Goal: Book appointment/travel/reservation

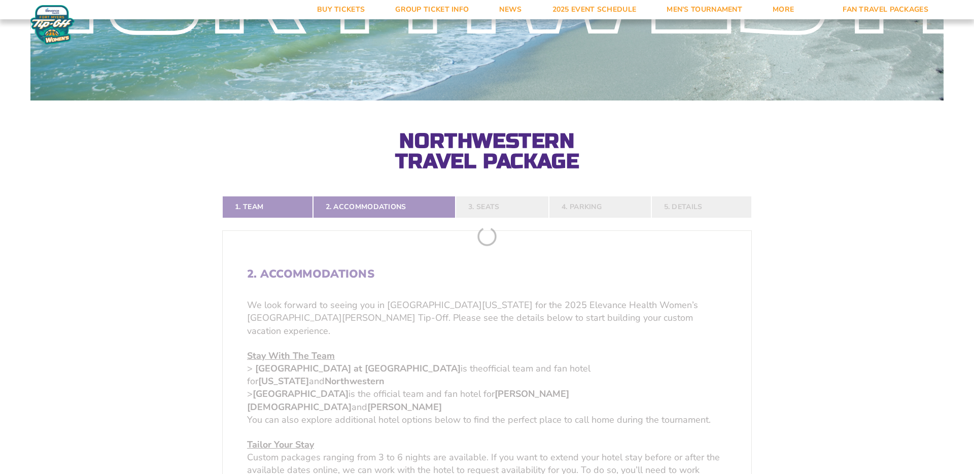
scroll to position [55, 0]
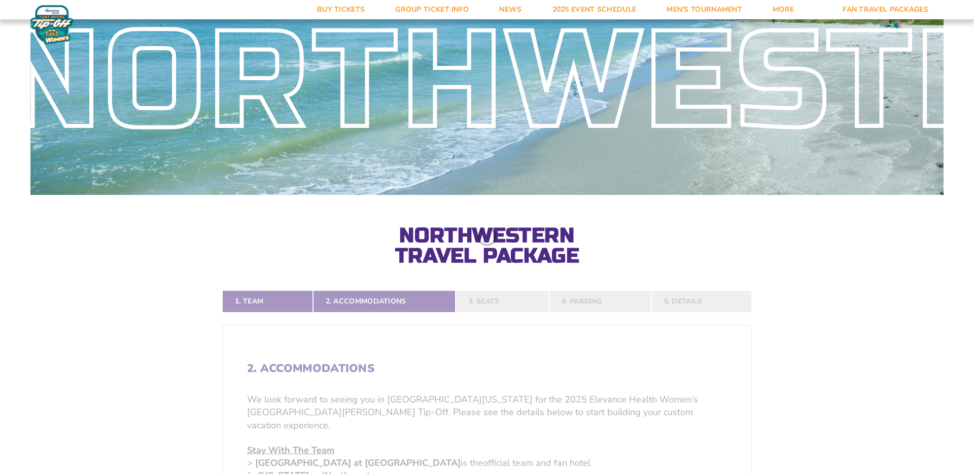
click at [221, 241] on div "Northwestern Northwestern Travel Package" at bounding box center [487, 118] width 974 height 296
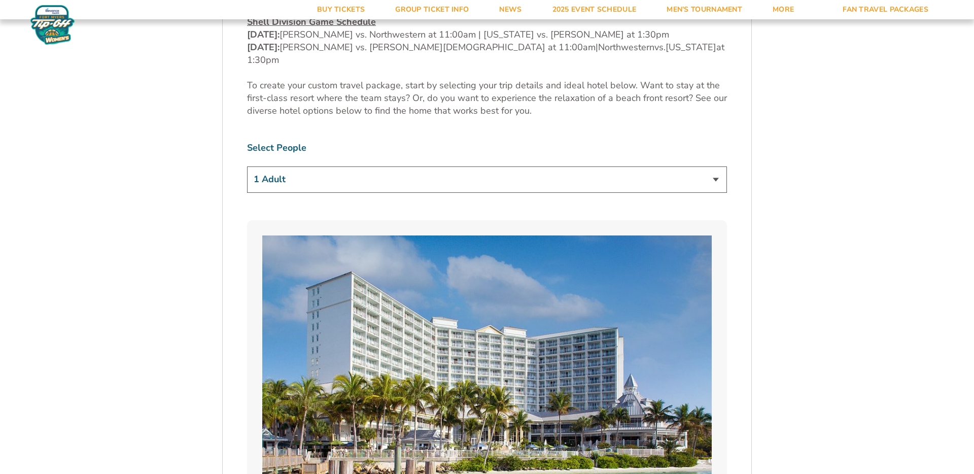
scroll to position [652, 0]
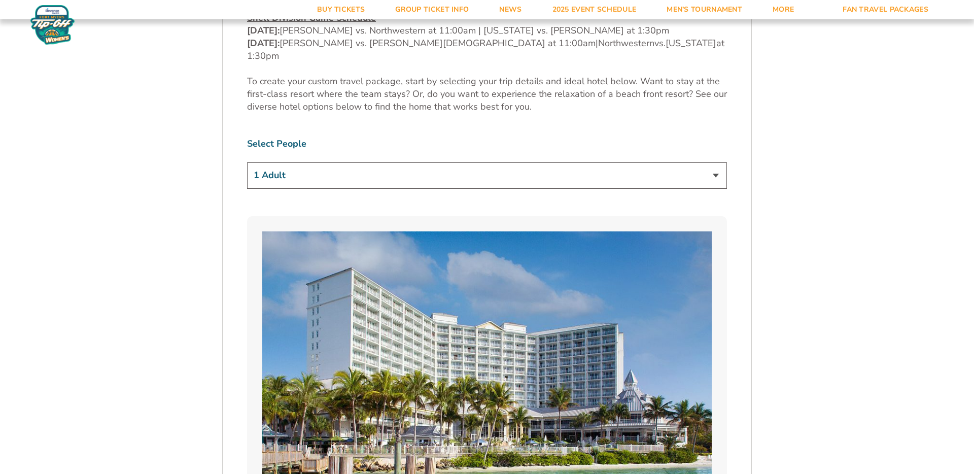
click at [303, 162] on select "1 Adult 2 Adults 3 Adults 4 Adults 2 Adults + 1 Child 2 Adults + 2 Children 2 A…" at bounding box center [487, 175] width 480 height 26
select select "2 Adults"
click at [247, 162] on select "1 Adult 2 Adults 3 Adults 4 Adults 2 Adults + 1 Child 2 Adults + 2 Children 2 A…" at bounding box center [487, 175] width 480 height 26
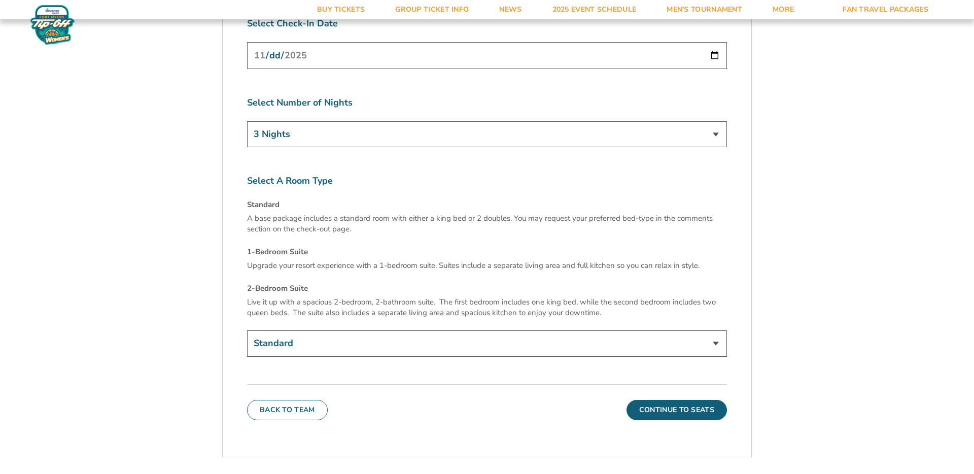
scroll to position [3983, 0]
click at [291, 330] on select "Standard 1-Bedroom Suite (+$99 per night) 2-Bedroom Suite (+$349 per night)" at bounding box center [487, 343] width 480 height 26
click at [647, 399] on button "Continue To Seats" at bounding box center [677, 409] width 100 height 20
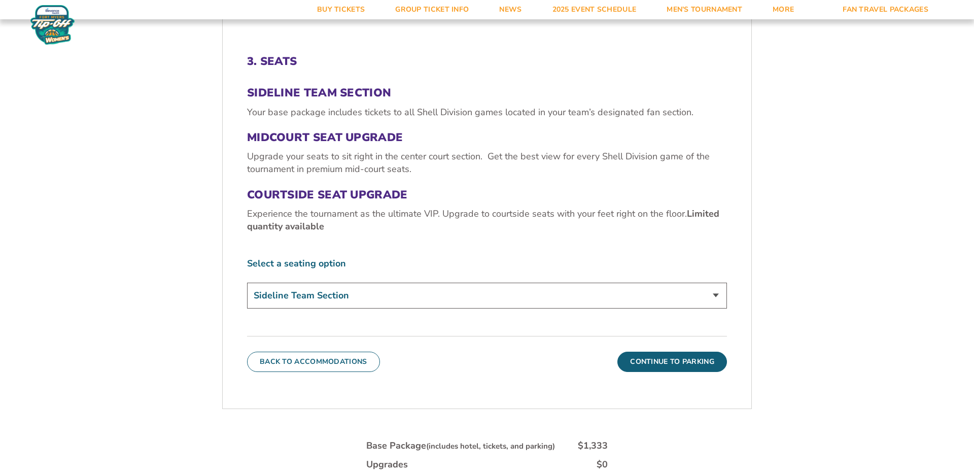
scroll to position [363, 0]
click at [269, 299] on select "Sideline Team Section Midcourt Seat Upgrade (+$70 per person) Courtside Seat Up…" at bounding box center [487, 295] width 480 height 26
click at [247, 282] on select "Sideline Team Section Midcourt Seat Upgrade (+$70 per person) Courtside Seat Up…" at bounding box center [487, 295] width 480 height 26
click at [226, 277] on div "3. Seats Sideline Team Section Your base package includes tickets to all Shell …" at bounding box center [487, 212] width 529 height 366
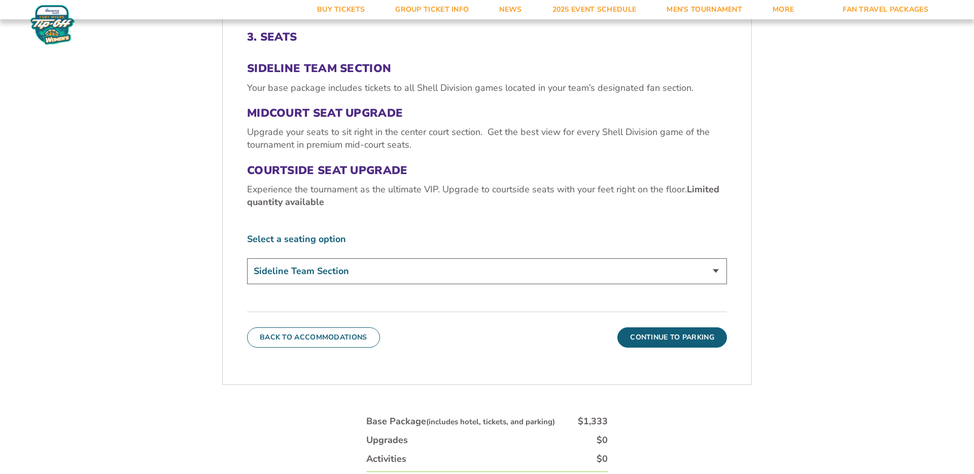
scroll to position [350, 0]
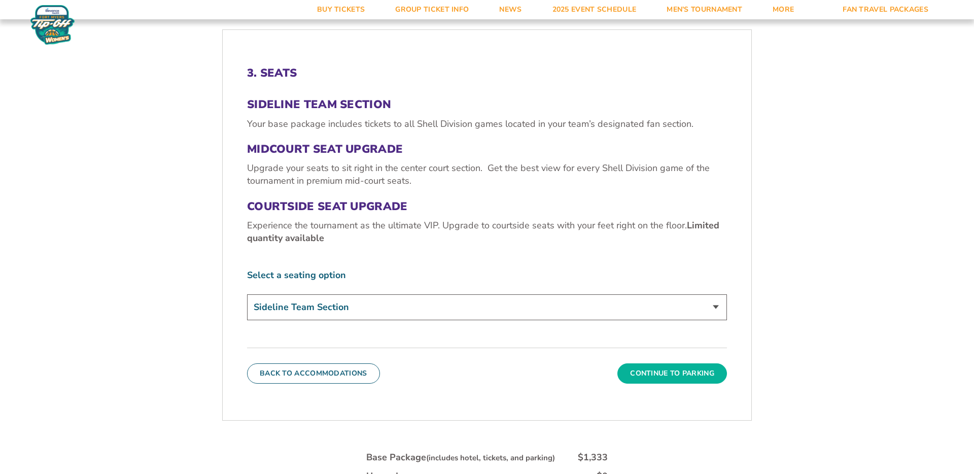
click at [661, 370] on button "Continue To Parking" at bounding box center [673, 373] width 110 height 20
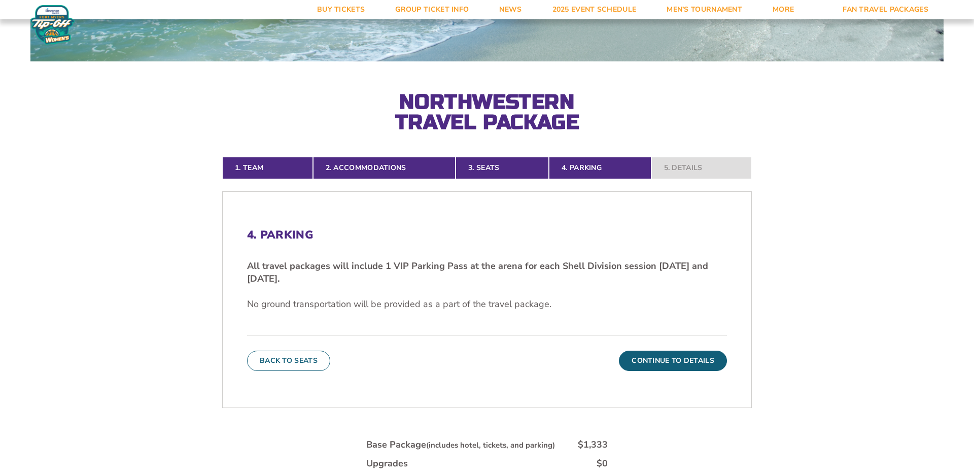
scroll to position [210, 0]
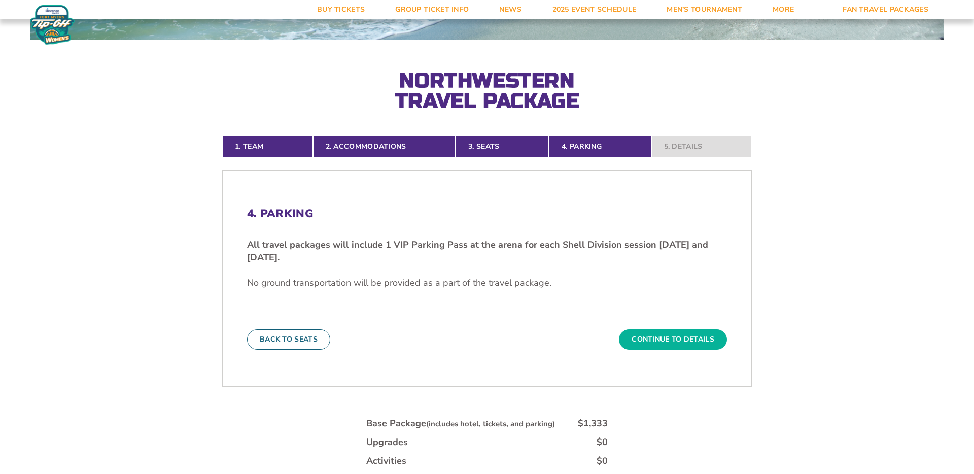
click at [658, 342] on button "Continue To Details" at bounding box center [673, 339] width 108 height 20
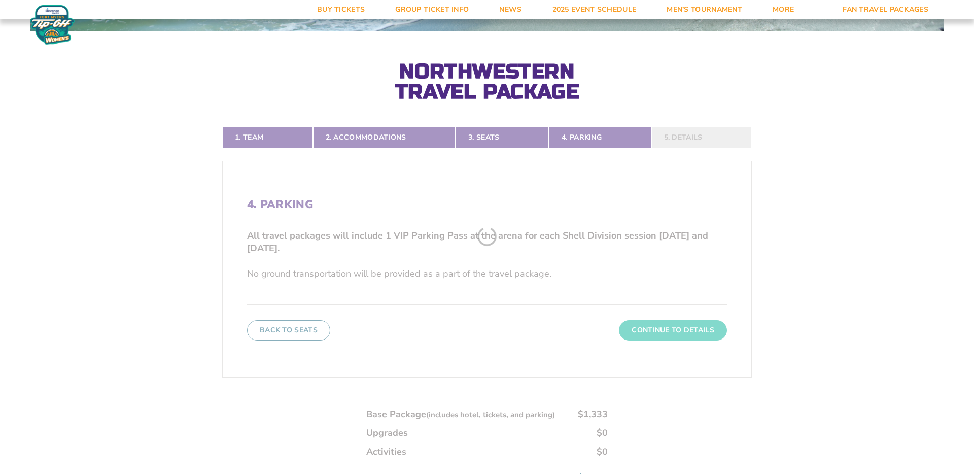
scroll to position [224, 0]
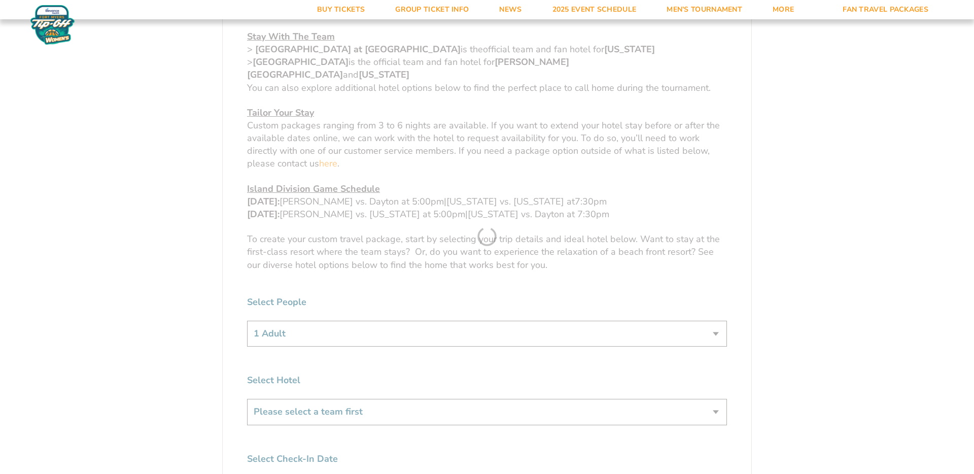
scroll to position [529, 0]
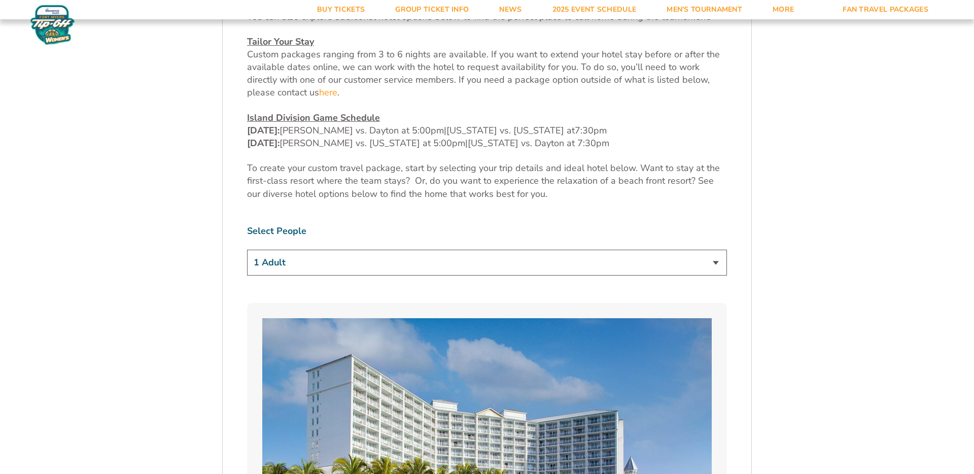
scroll to position [536, 0]
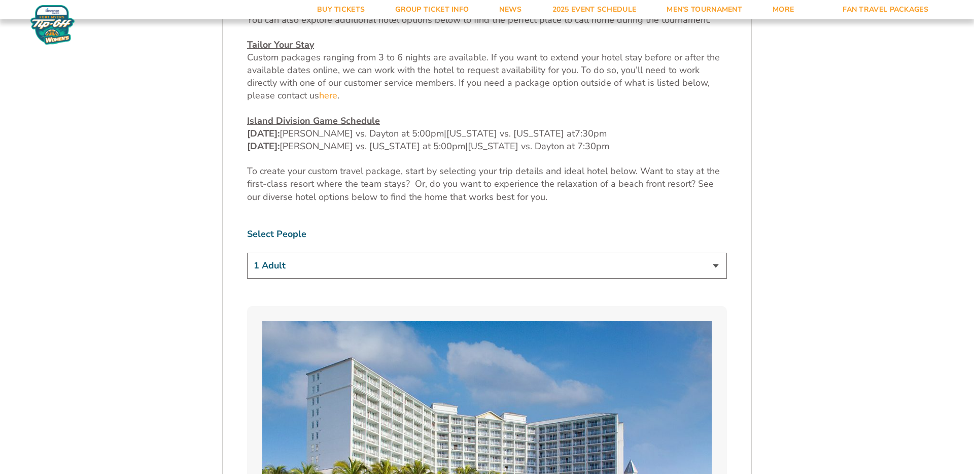
click at [318, 253] on select "1 Adult 2 Adults 3 Adults 4 Adults 2 Adults + 1 Child 2 Adults + 2 Children 2 A…" at bounding box center [487, 266] width 480 height 26
select select "2 Adults"
click at [247, 253] on select "1 Adult 2 Adults 3 Adults 4 Adults 2 Adults + 1 Child 2 Adults + 2 Children 2 A…" at bounding box center [487, 266] width 480 height 26
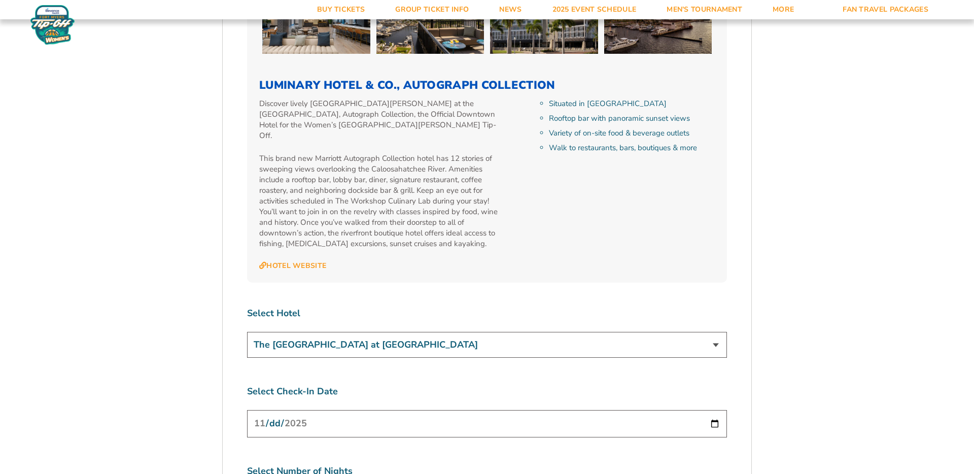
scroll to position [3618, 0]
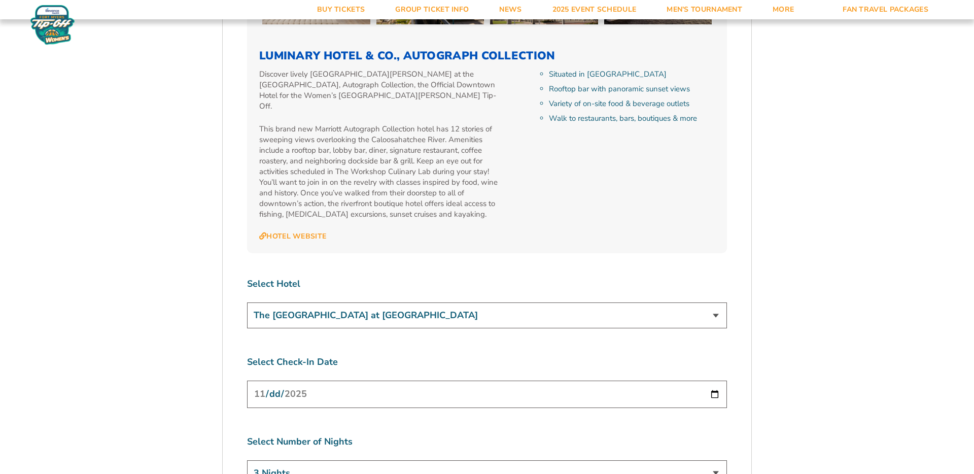
click at [361, 302] on select "The Westin Cape Coral Resort at Marina Village Marriott Sanibel Harbour Resort …" at bounding box center [487, 315] width 480 height 26
click at [247, 302] on select "The Westin Cape Coral Resort at Marina Village Marriott Sanibel Harbour Resort …" at bounding box center [487, 315] width 480 height 26
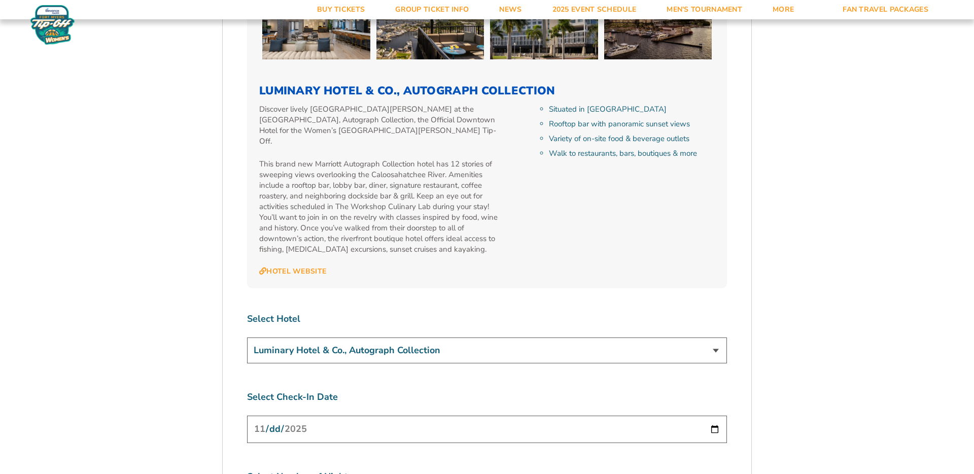
scroll to position [3580, 0]
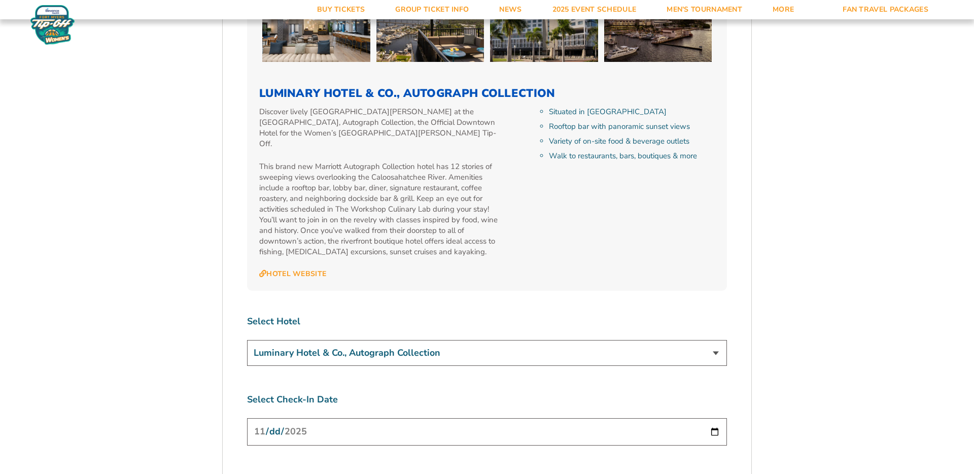
click at [335, 340] on select "The Westin Cape Coral Resort at Marina Village Marriott Sanibel Harbour Resort …" at bounding box center [487, 353] width 480 height 26
select select "12371"
click at [247, 340] on select "The Westin Cape Coral Resort at Marina Village Marriott Sanibel Harbour Resort …" at bounding box center [487, 353] width 480 height 26
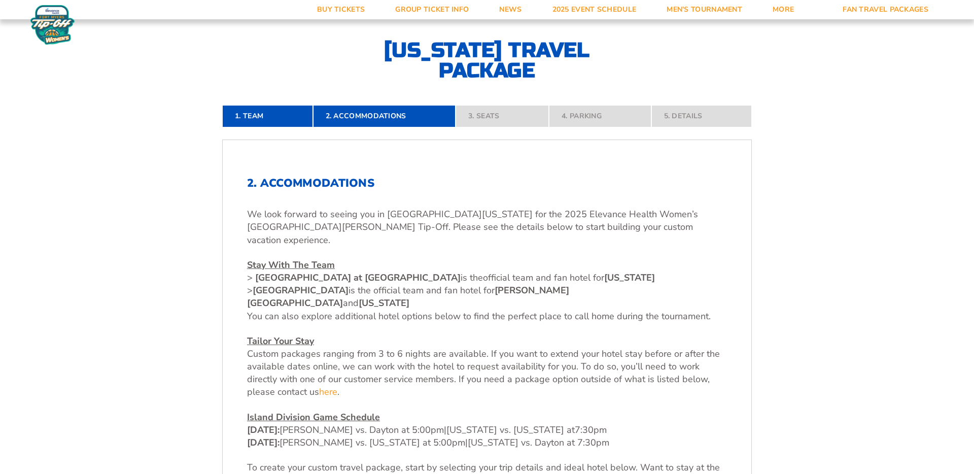
scroll to position [253, 0]
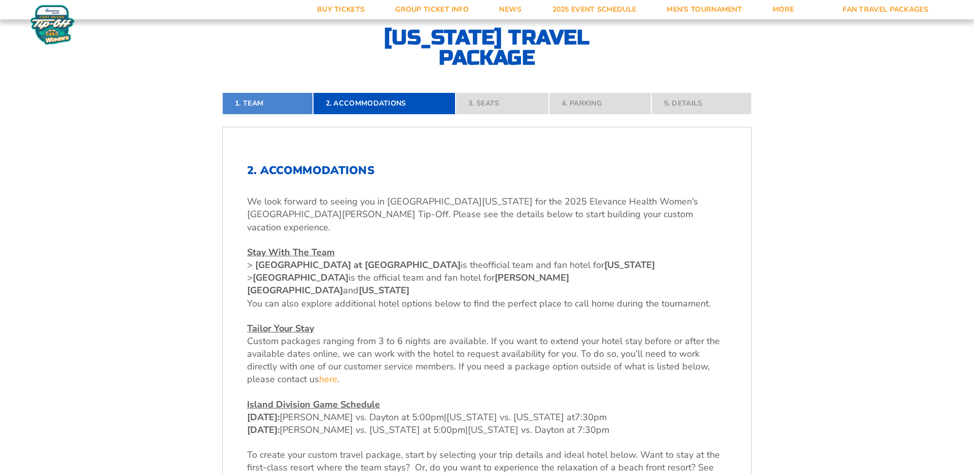
click at [275, 107] on link "1. Team" at bounding box center [267, 103] width 91 height 22
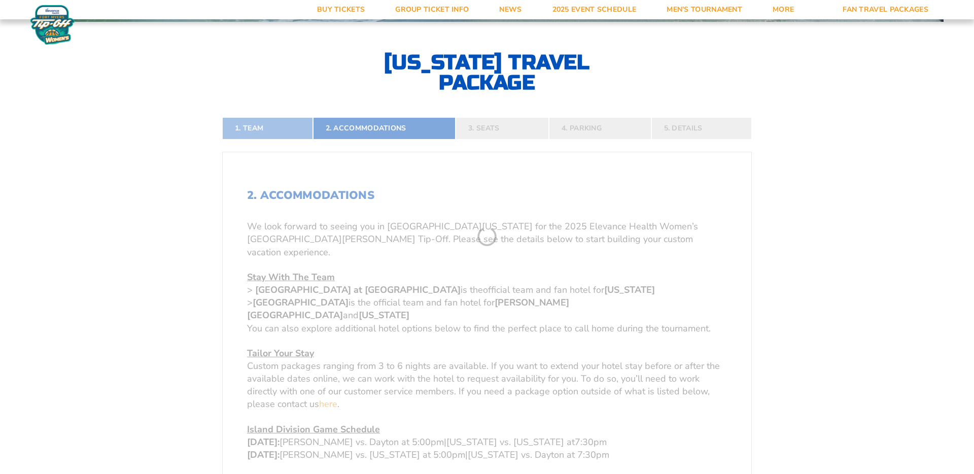
scroll to position [224, 0]
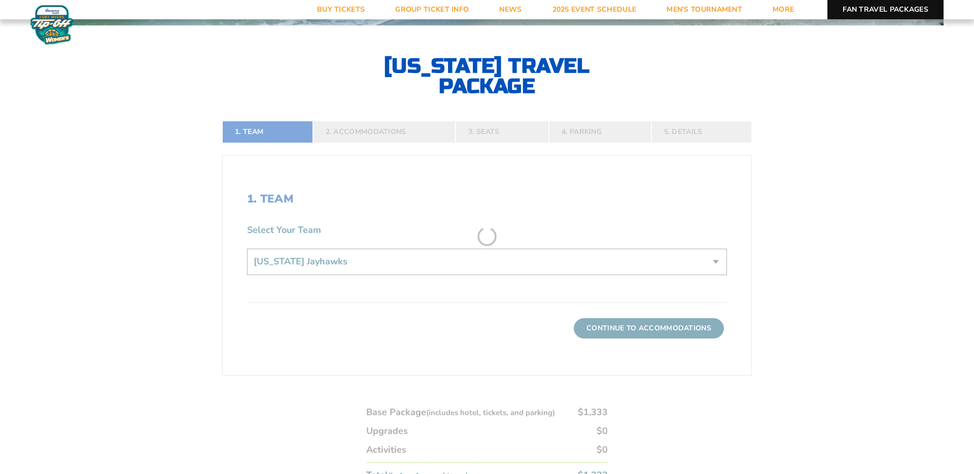
click at [891, 7] on link "Fan Travel Packages" at bounding box center [886, 9] width 116 height 19
